Goal: Navigation & Orientation: Go to known website

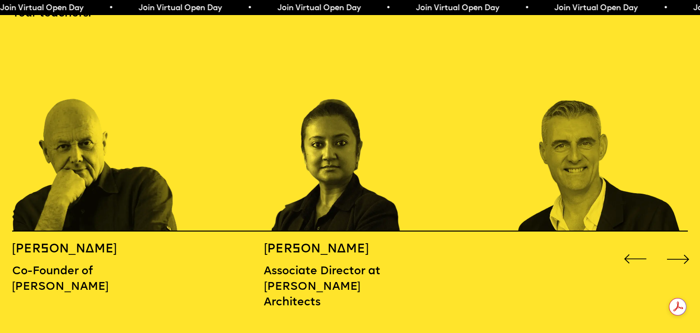
scroll to position [1127, 0]
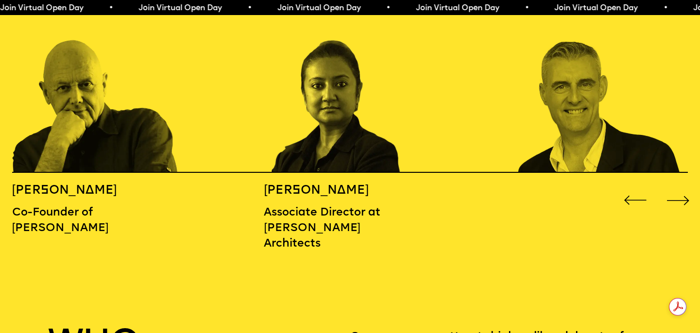
click at [685, 187] on div "Next slide" at bounding box center [679, 201] width 28 height 28
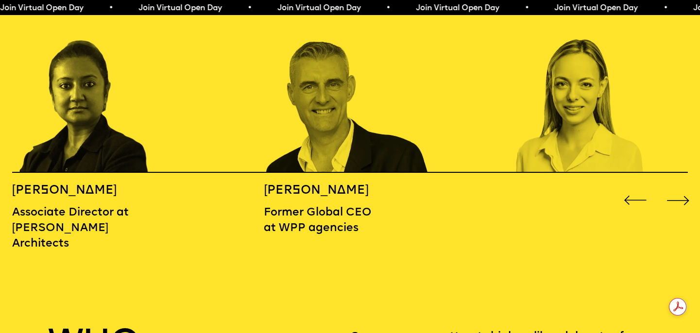
click at [685, 187] on div "Next slide" at bounding box center [679, 201] width 28 height 28
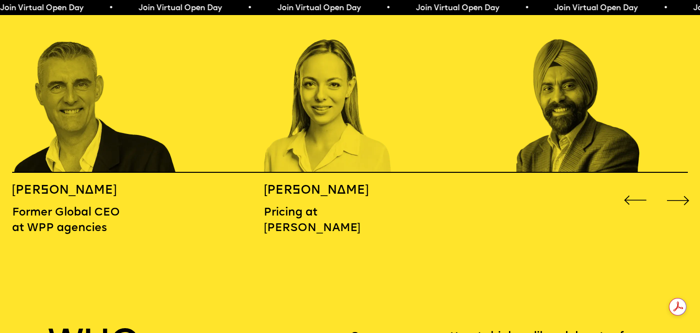
click at [685, 187] on div "Next slide" at bounding box center [679, 201] width 28 height 28
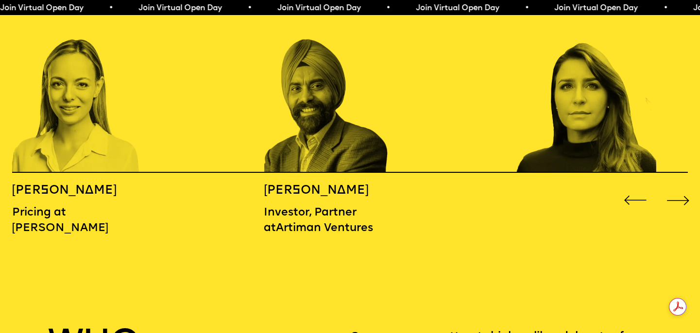
click at [685, 187] on div "Next slide" at bounding box center [679, 201] width 28 height 28
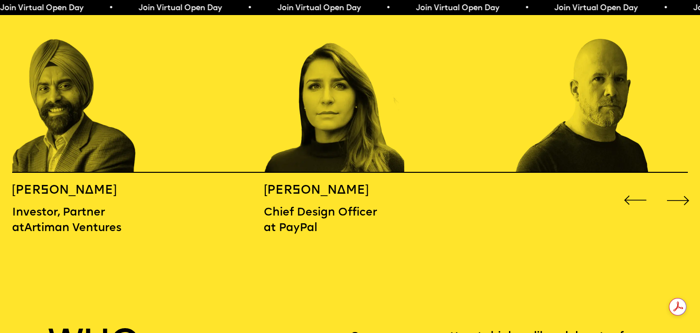
click at [685, 187] on div "Next slide" at bounding box center [679, 201] width 28 height 28
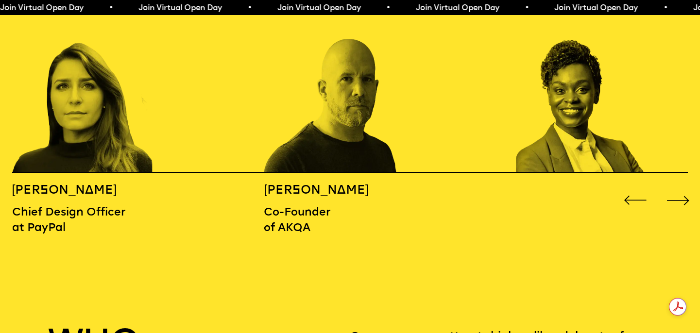
click at [685, 187] on div "Next slide" at bounding box center [679, 201] width 28 height 28
